Goal: Transaction & Acquisition: Subscribe to service/newsletter

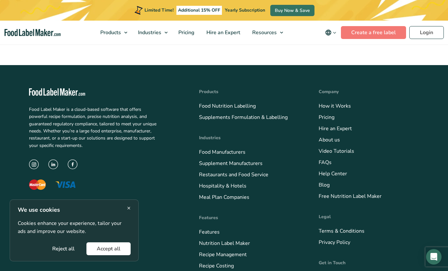
scroll to position [2291, 0]
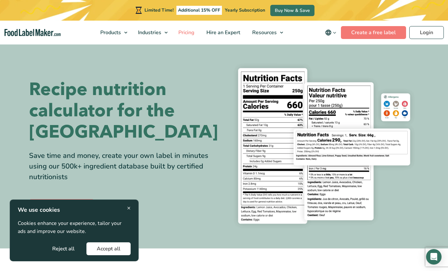
click at [189, 31] on span "Pricing" at bounding box center [186, 32] width 19 height 7
